Goal: Task Accomplishment & Management: Manage account settings

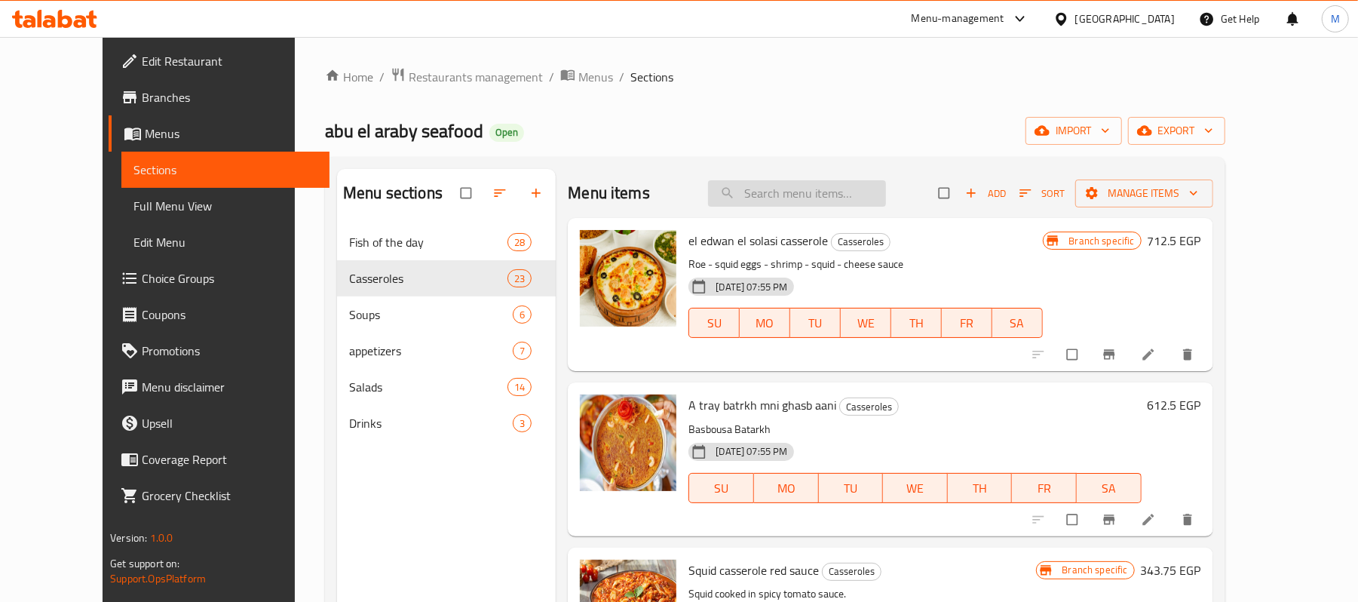
click at [829, 198] on input "search" at bounding box center [797, 193] width 178 height 26
paste input "Salmon"
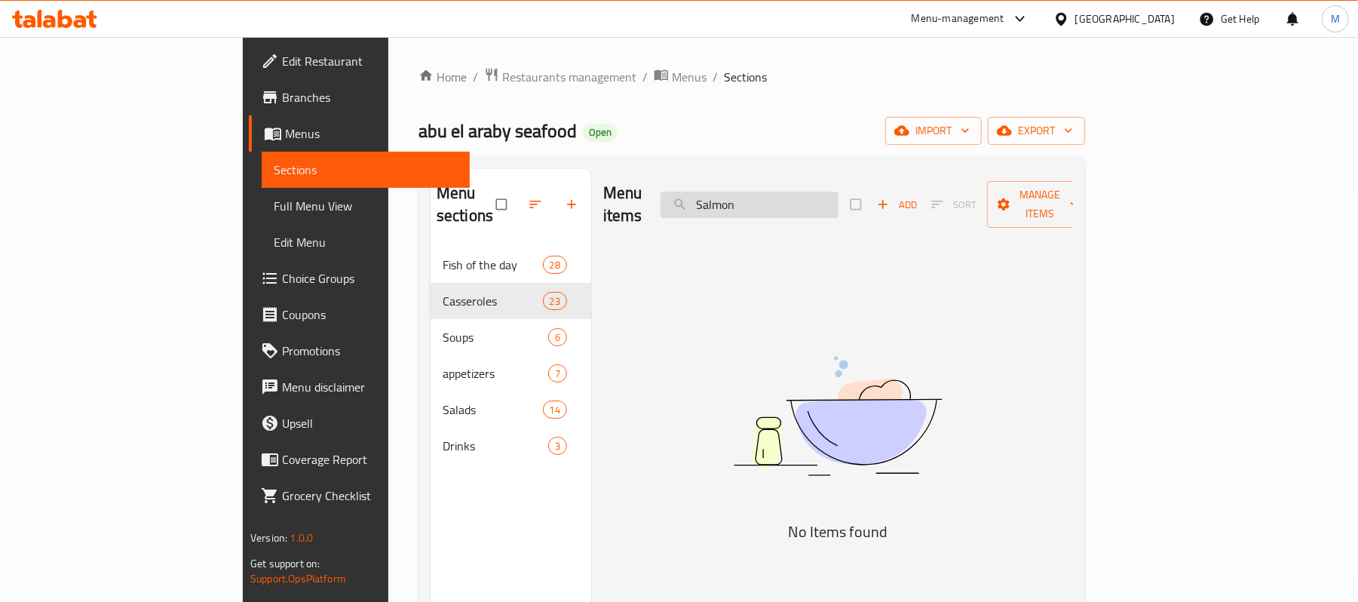
click at [838, 205] on input "Salmon" at bounding box center [750, 205] width 178 height 26
paste input "[PERSON_NAME]"
click at [838, 205] on input "Sea Bass" at bounding box center [750, 205] width 178 height 26
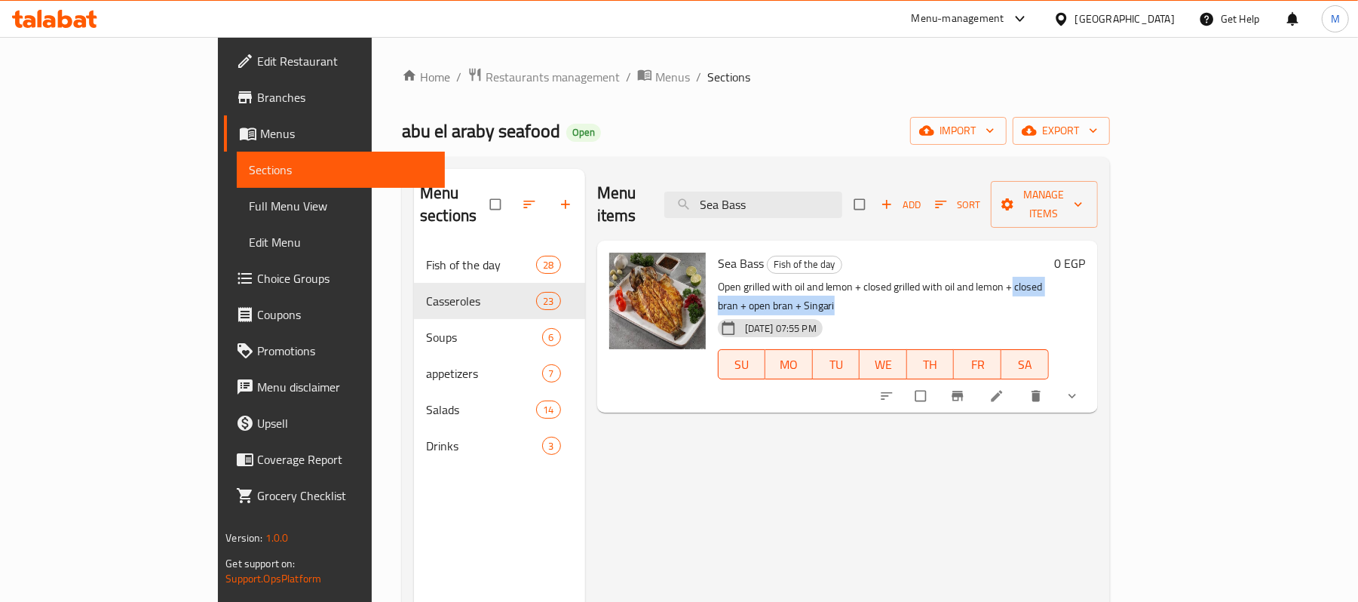
drag, startPoint x: 1078, startPoint y: 265, endPoint x: 1141, endPoint y: 261, distance: 62.7
click at [1049, 277] on p "Open grilled with oil and lemon + closed grilled with oil and lemon + closed br…" at bounding box center [883, 296] width 331 height 38
click at [1092, 379] on button "show more" at bounding box center [1074, 395] width 36 height 33
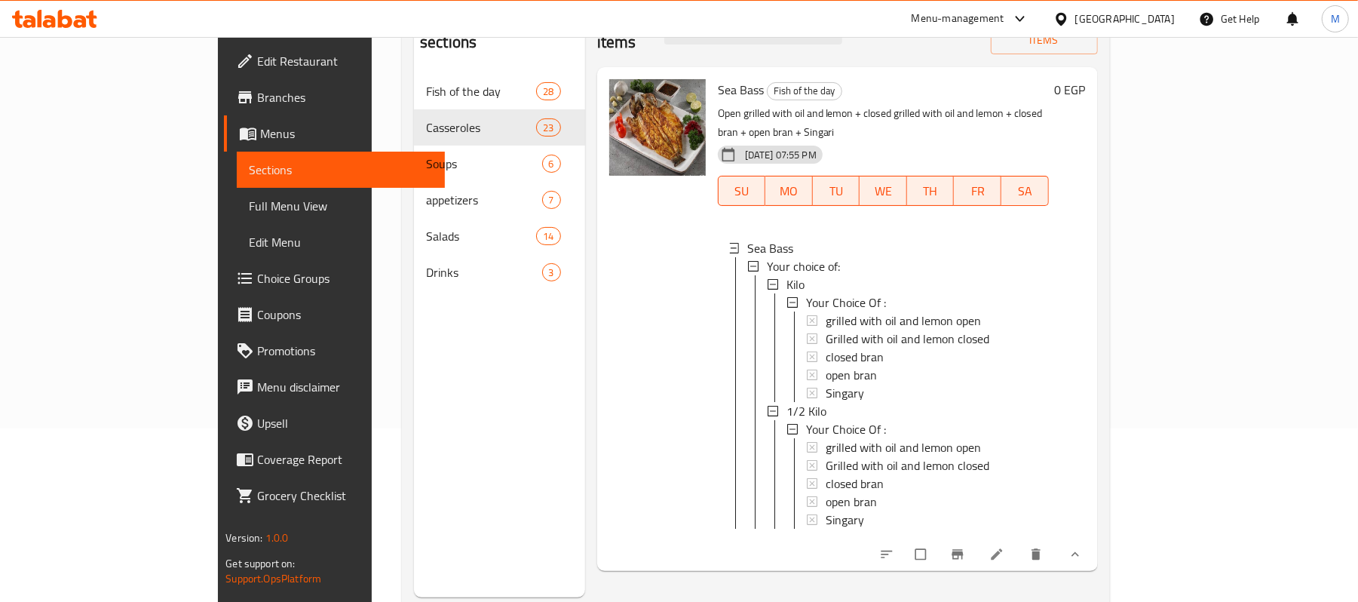
scroll to position [212, 0]
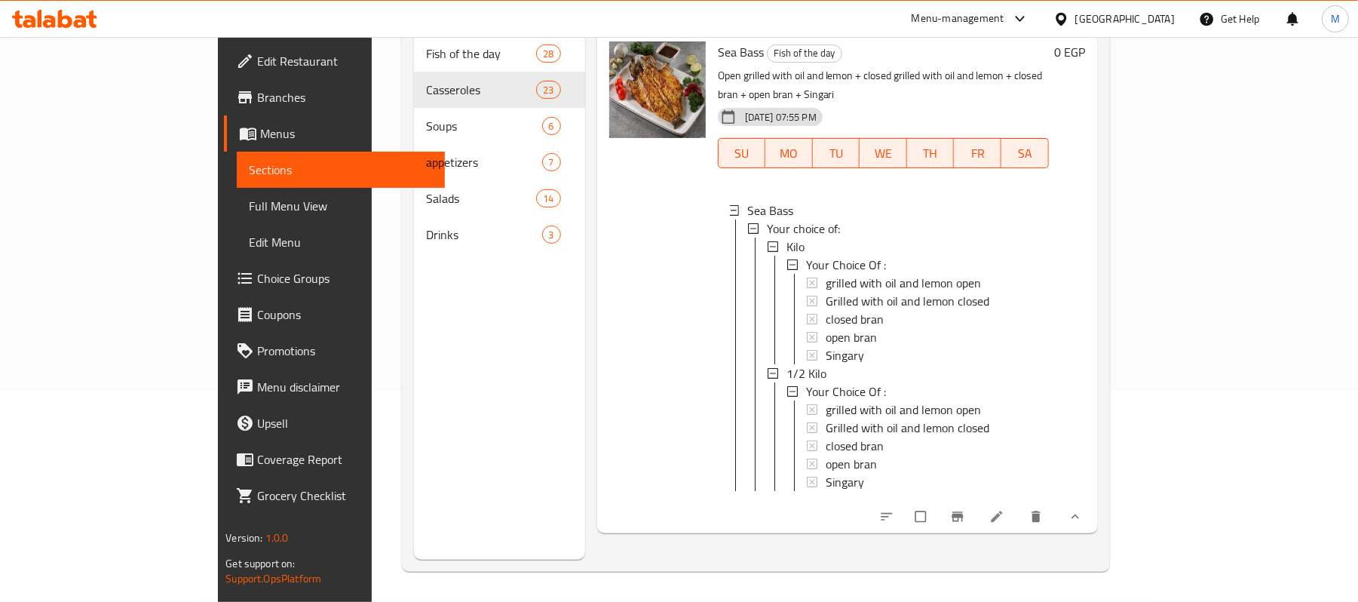
click at [1083, 509] on icon "show more" at bounding box center [1075, 516] width 15 height 15
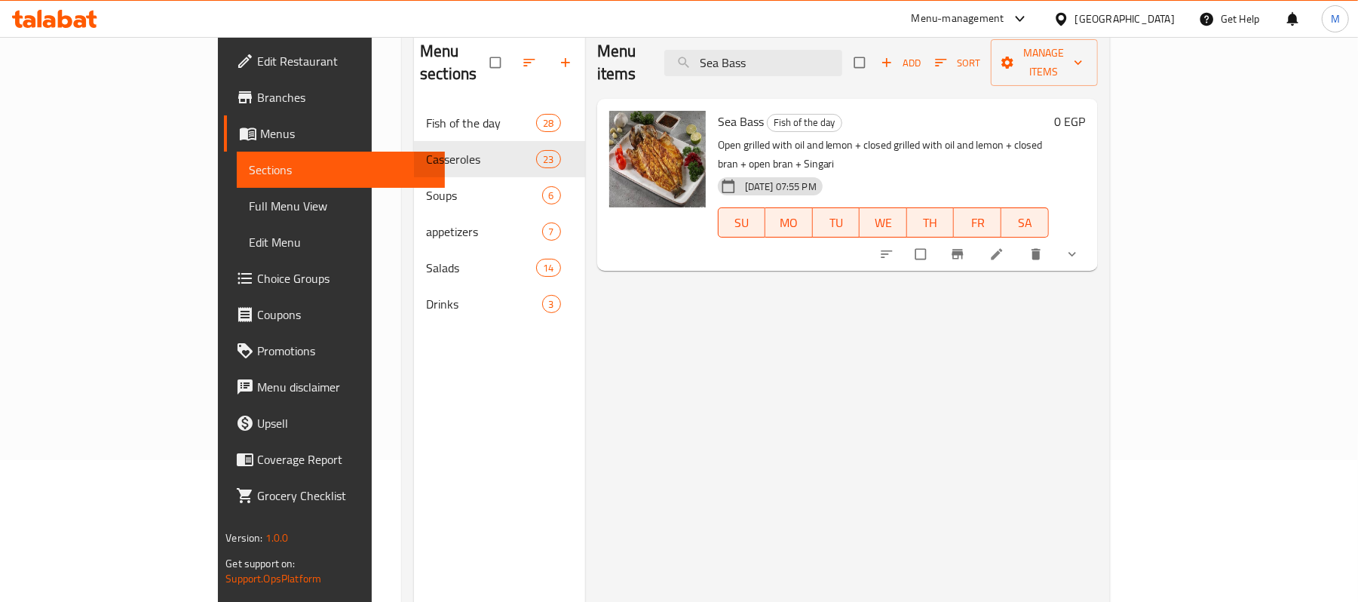
scroll to position [11, 0]
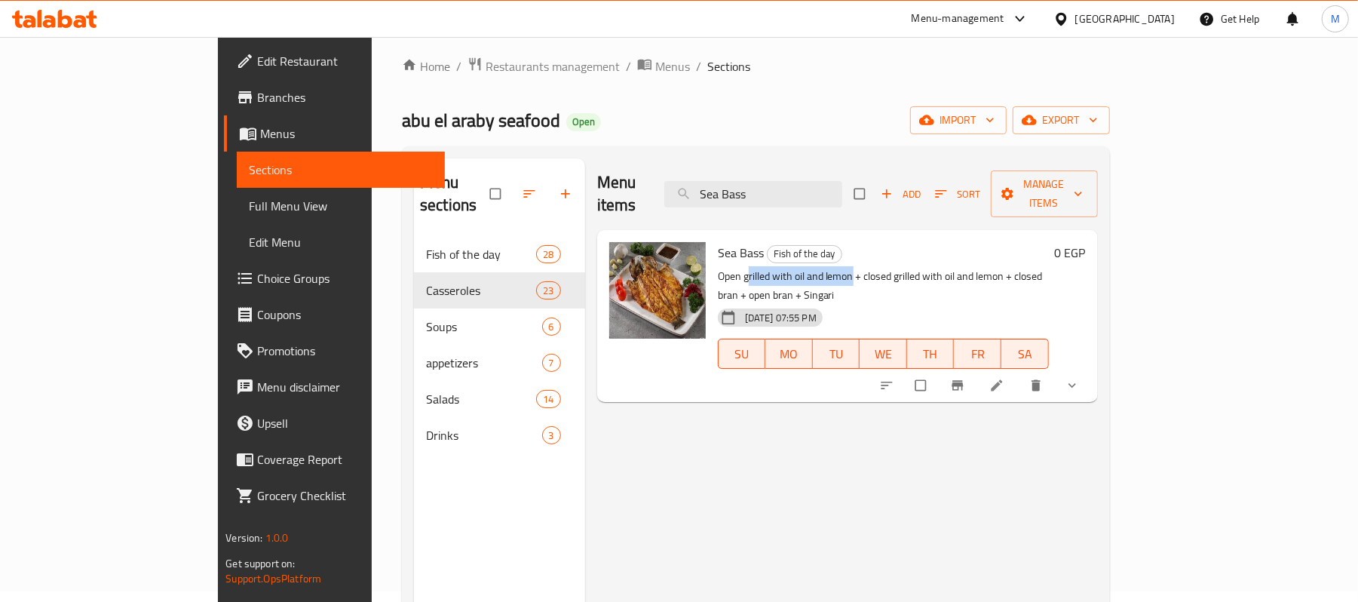
drag, startPoint x: 692, startPoint y: 256, endPoint x: 797, endPoint y: 248, distance: 105.1
click at [797, 267] on p "Open grilled with oil and lemon + closed grilled with oil and lemon + closed br…" at bounding box center [883, 286] width 331 height 38
click at [842, 185] on input "Sea Bass" at bounding box center [753, 194] width 178 height 26
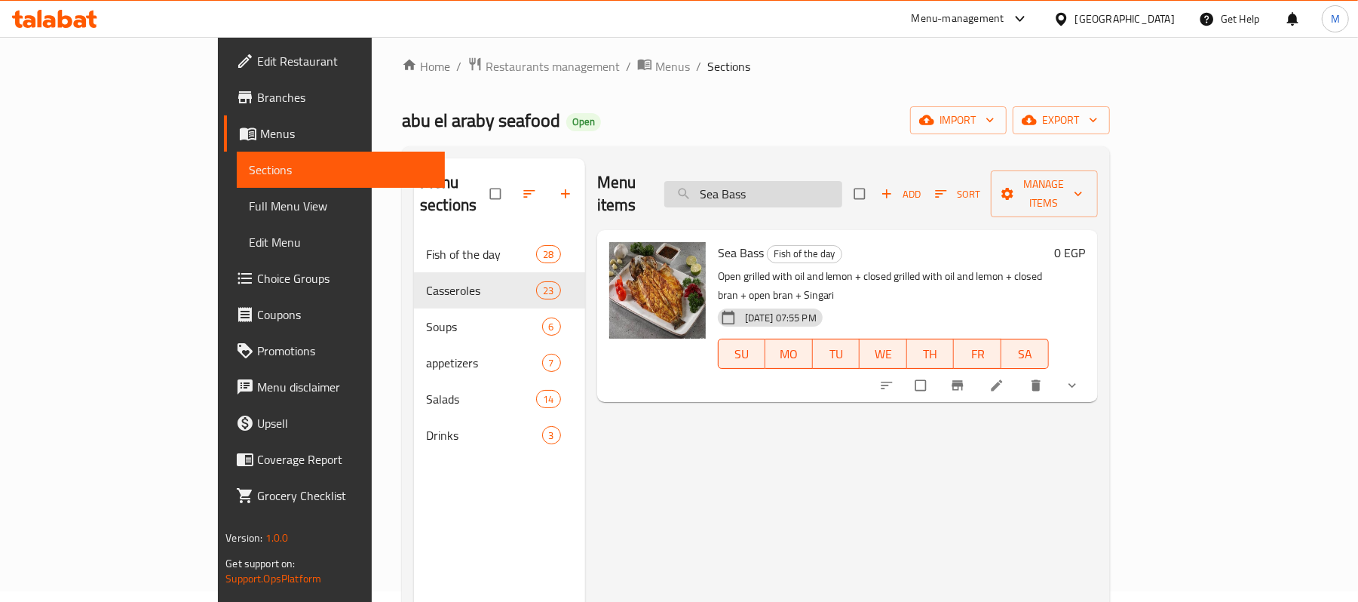
paste input "almon"
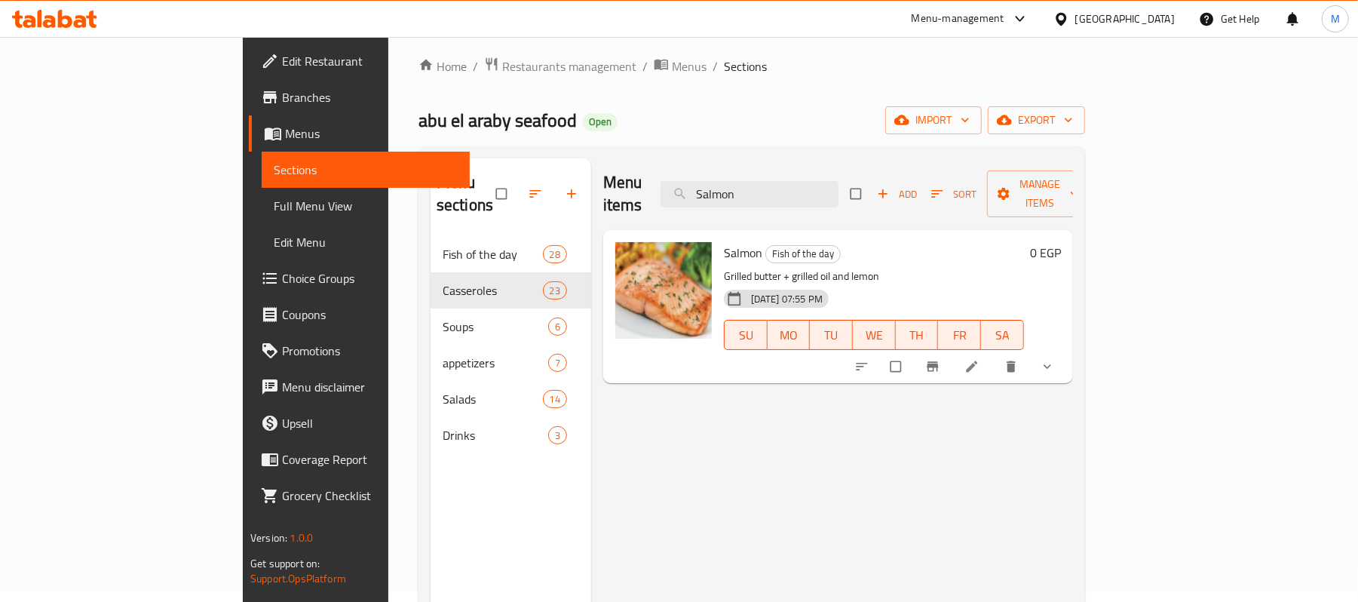
type input "Salmon"
click at [724, 267] on p "Grilled butter + grilled oil and lemon" at bounding box center [874, 276] width 300 height 19
click at [724, 241] on span "Salmon" at bounding box center [743, 252] width 38 height 23
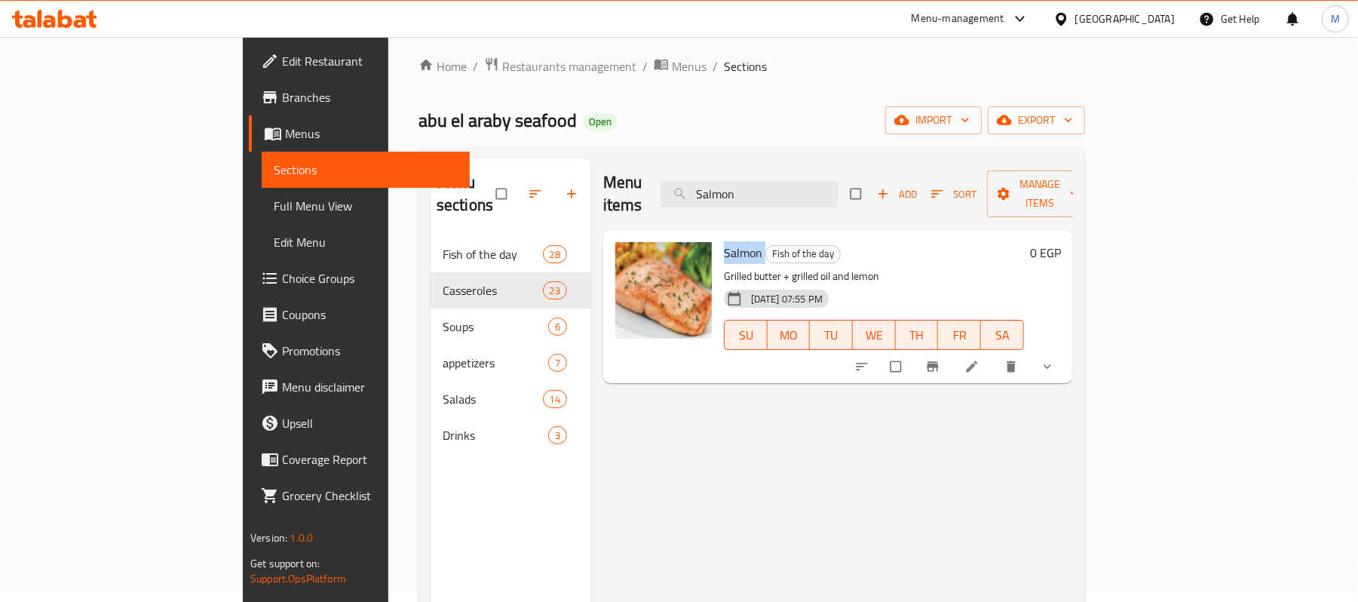
click at [724, 241] on span "Salmon" at bounding box center [743, 252] width 38 height 23
click at [724, 267] on p "Grilled butter + grilled oil and lemon" at bounding box center [874, 276] width 300 height 19
click at [724, 241] on span "Salmon" at bounding box center [743, 252] width 38 height 23
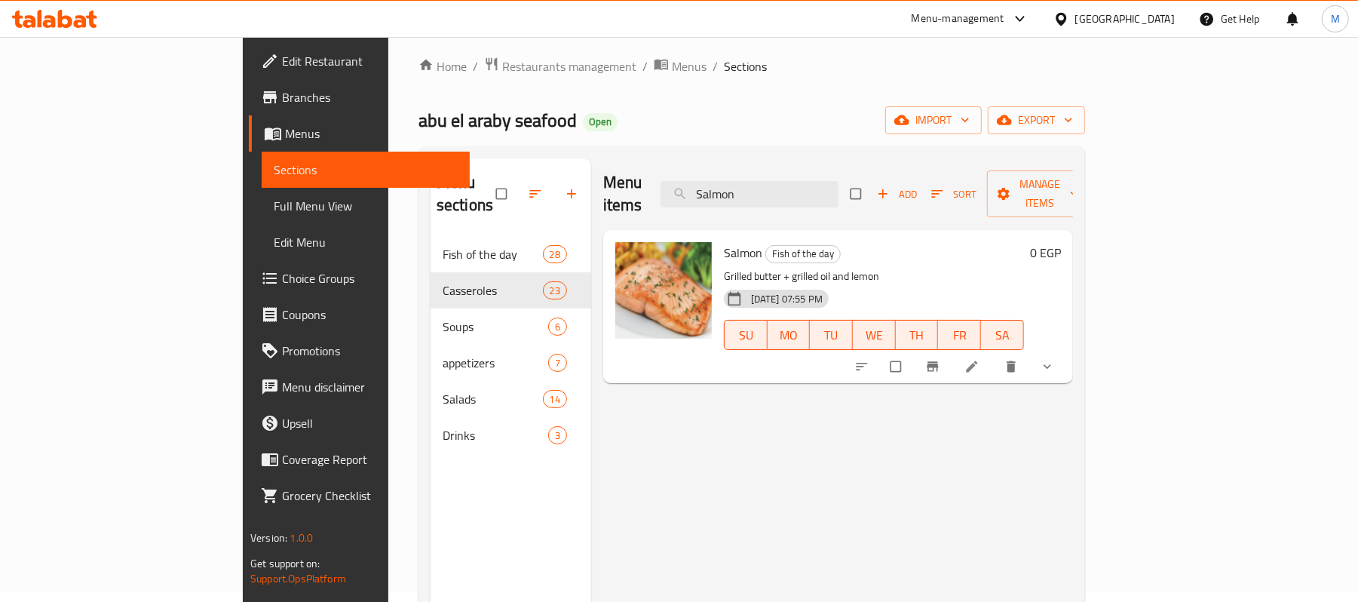
click at [833, 284] on div "[DATE] 07:55 PM SU MO TU WE TH FR SA" at bounding box center [874, 324] width 312 height 81
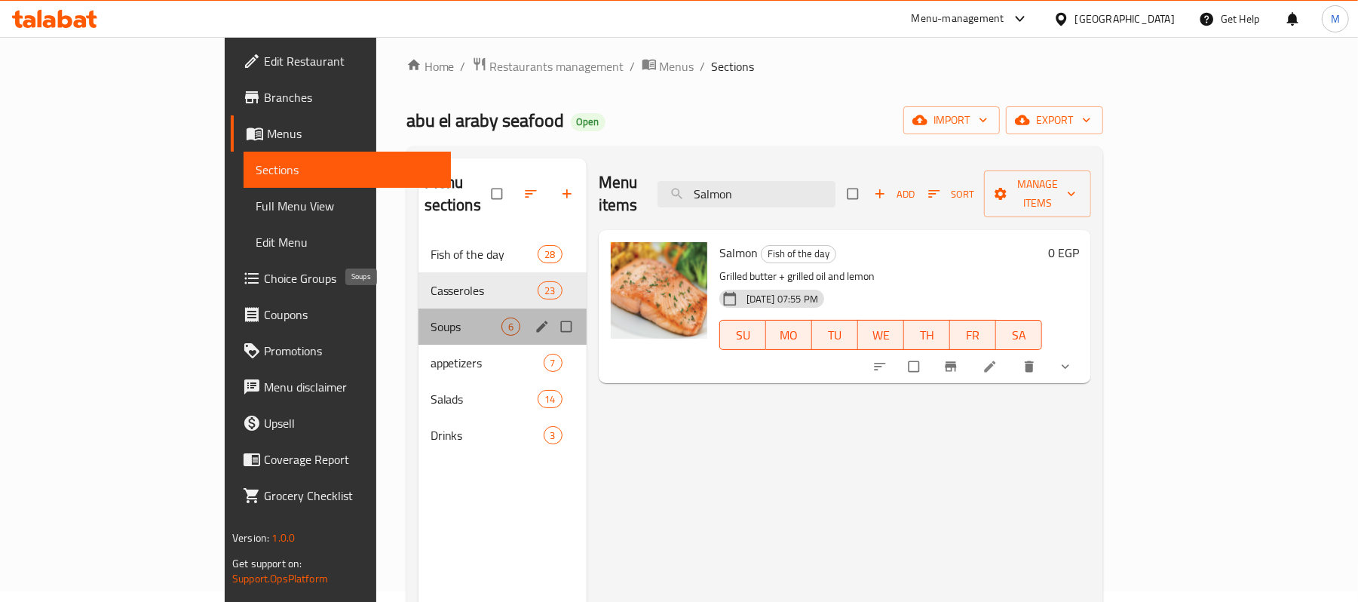
click at [431, 317] on span "Soups" at bounding box center [466, 326] width 71 height 18
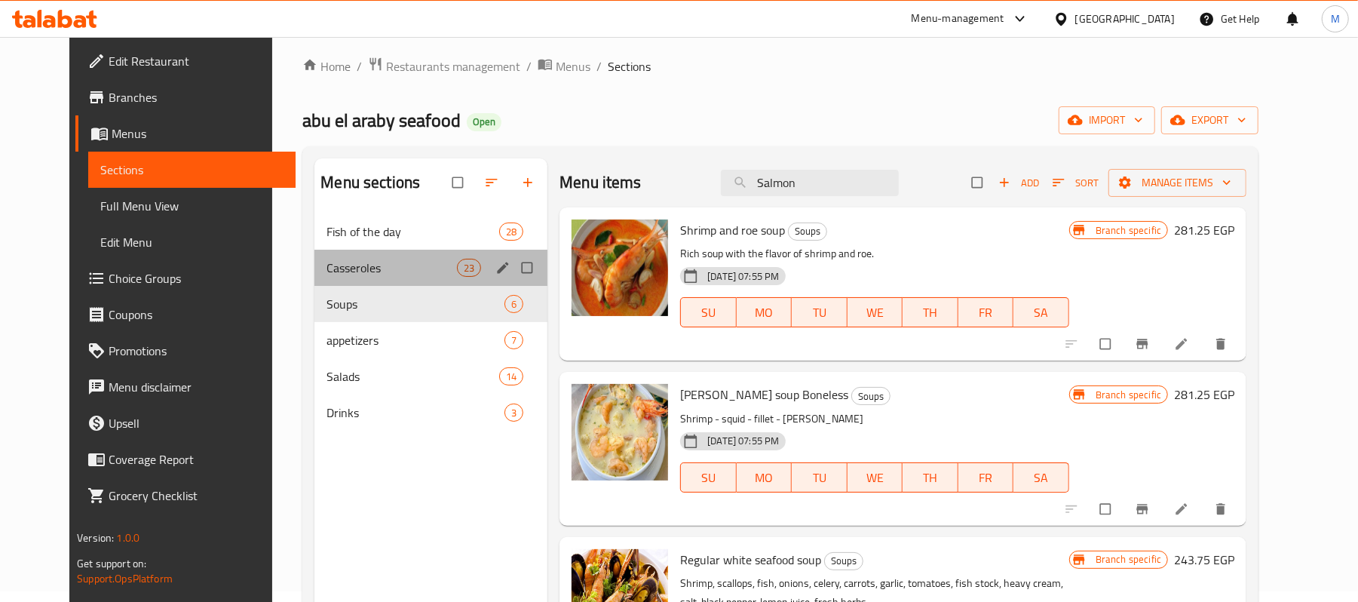
click at [374, 257] on div "Casseroles 23" at bounding box center [430, 268] width 233 height 36
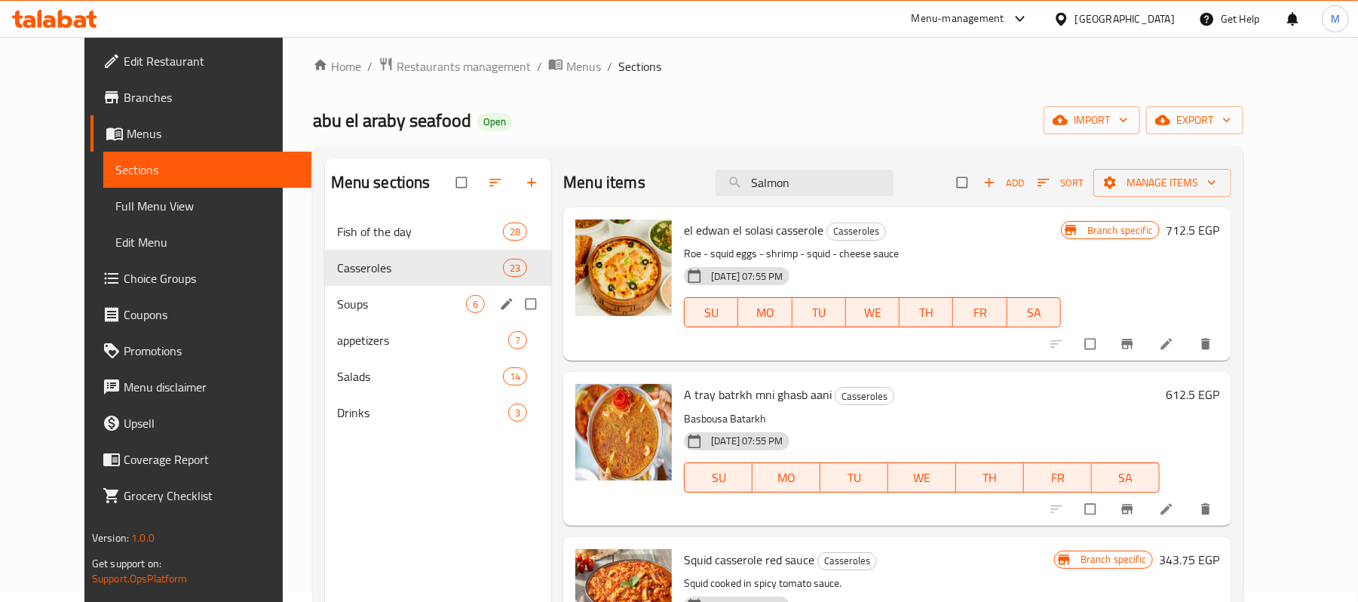
click at [359, 299] on span "Soups" at bounding box center [401, 304] width 129 height 18
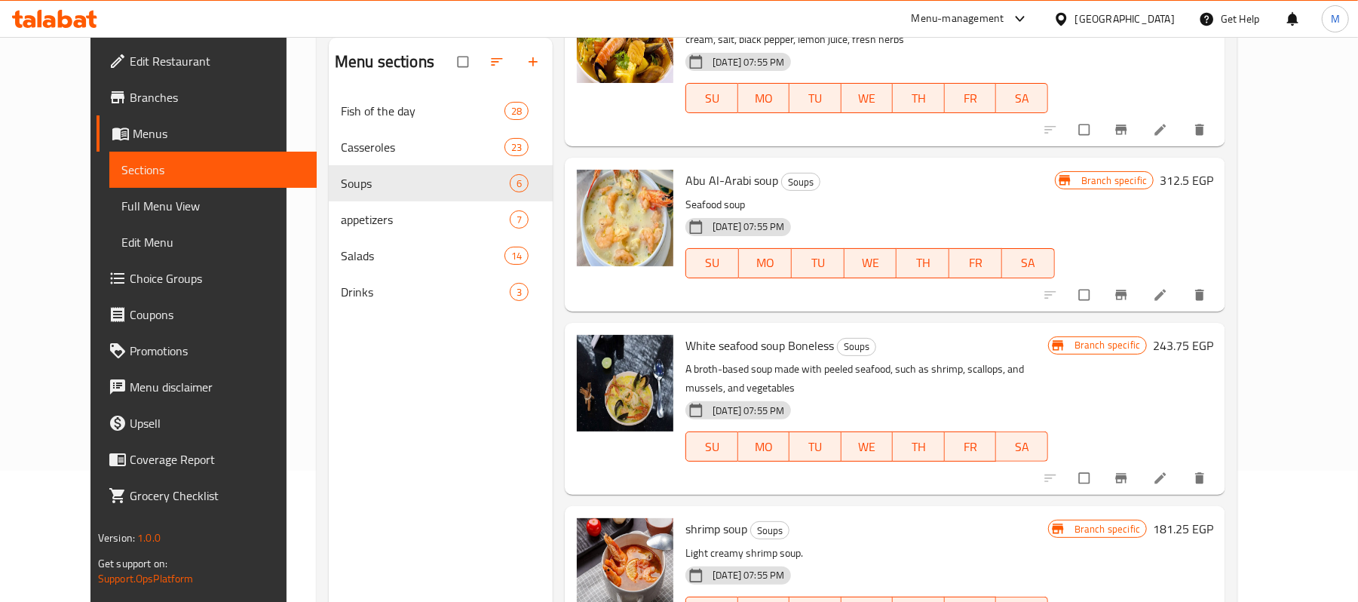
scroll to position [212, 0]
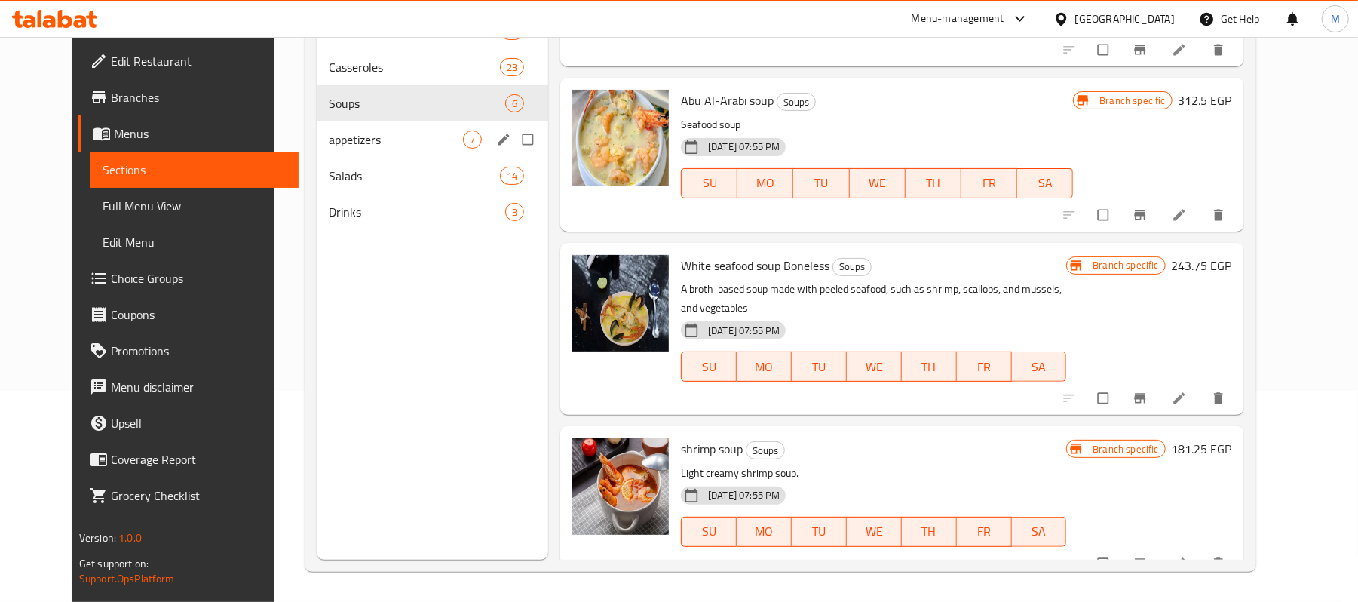
click at [330, 143] on span "appetizers" at bounding box center [396, 139] width 134 height 18
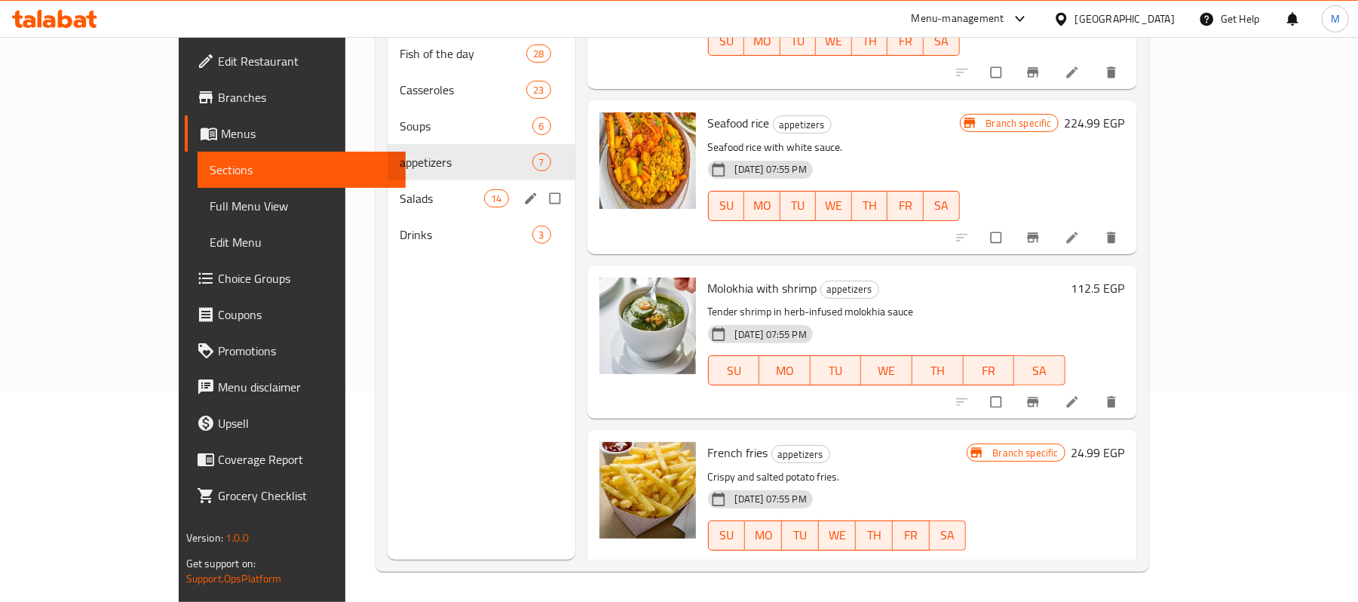
click at [388, 185] on div "Salads 14" at bounding box center [481, 198] width 187 height 36
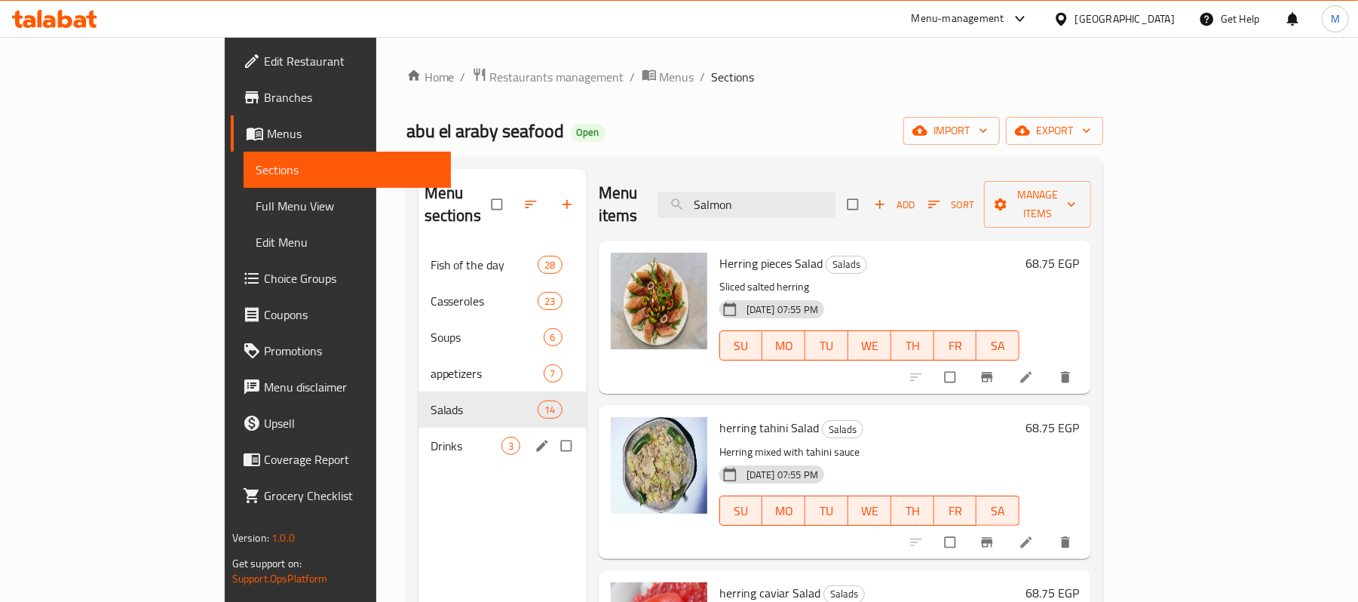
click at [418, 434] on div "Drinks 3" at bounding box center [502, 446] width 168 height 36
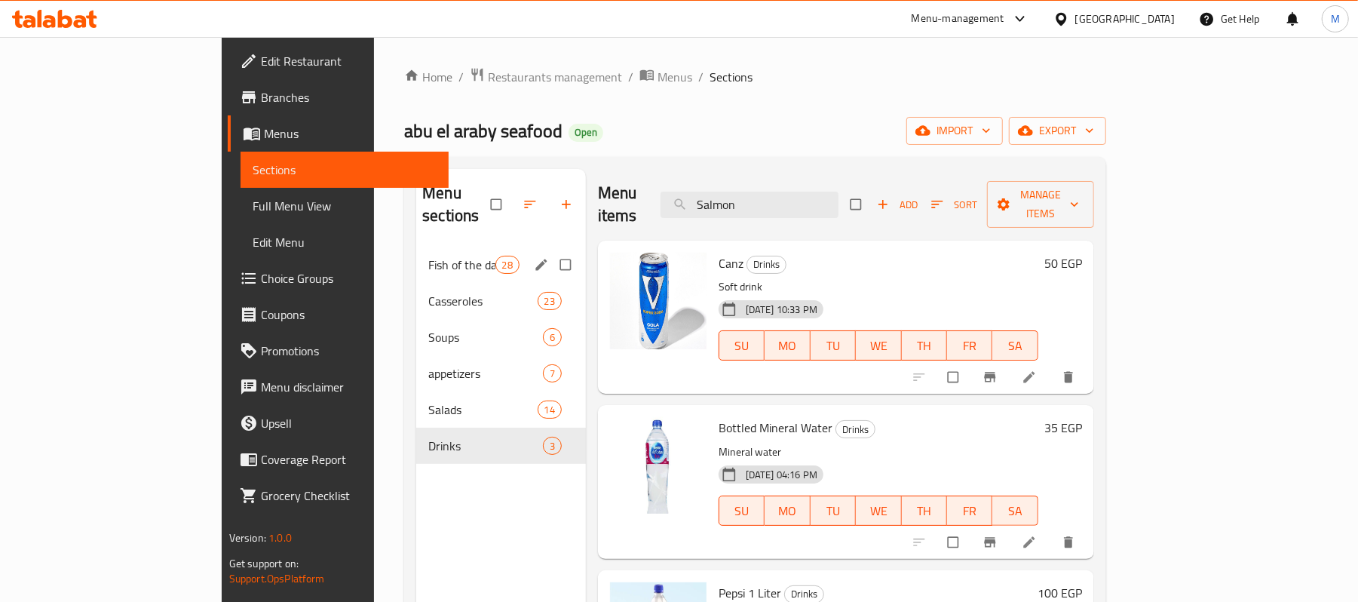
click at [428, 256] on span "Fish of the day" at bounding box center [461, 265] width 66 height 18
